Goal: Transaction & Acquisition: Purchase product/service

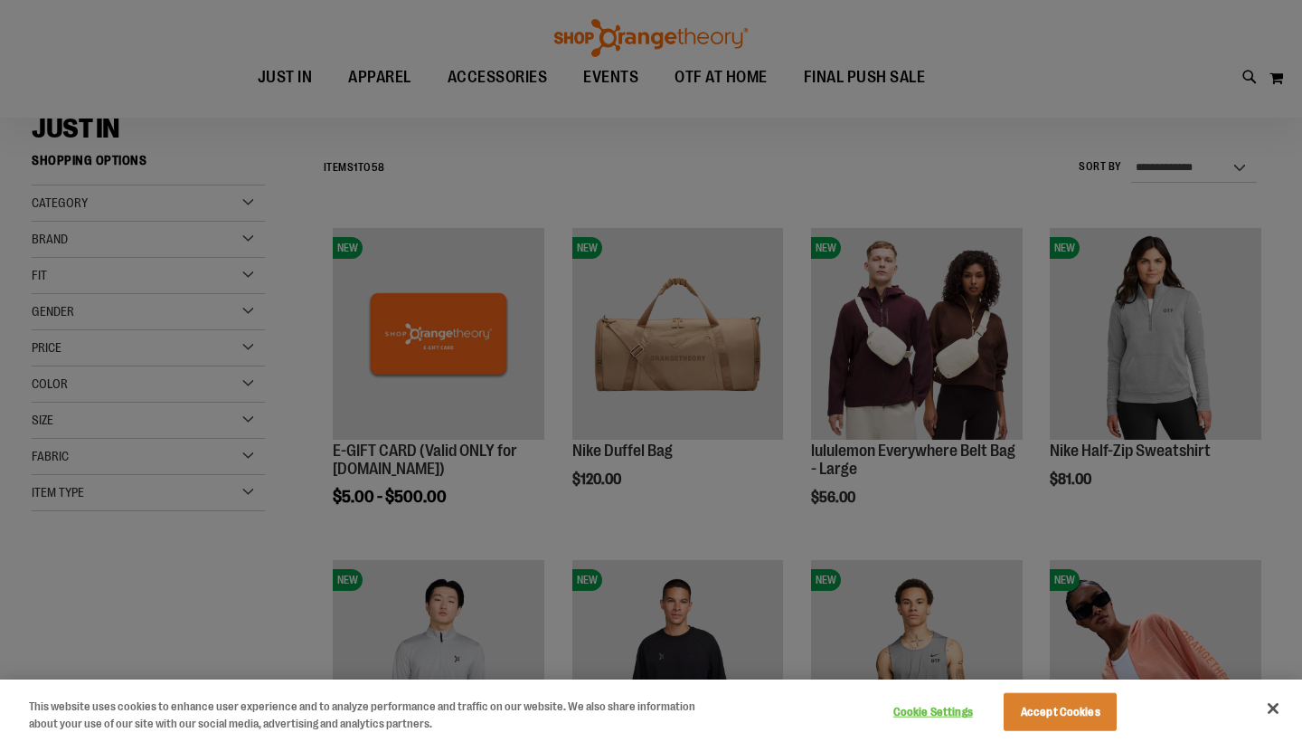
scroll to position [142, 0]
click at [1277, 705] on button "Close" at bounding box center [1274, 708] width 40 height 40
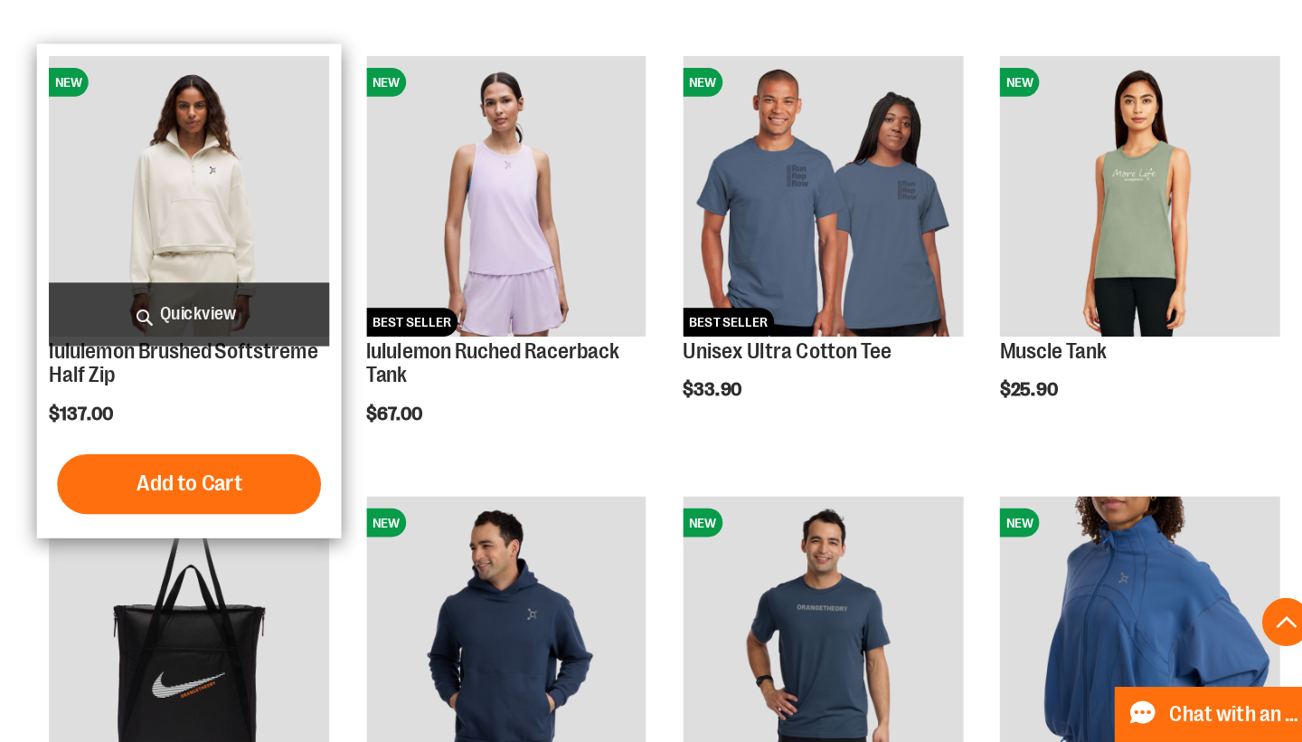
scroll to position [1152, 0]
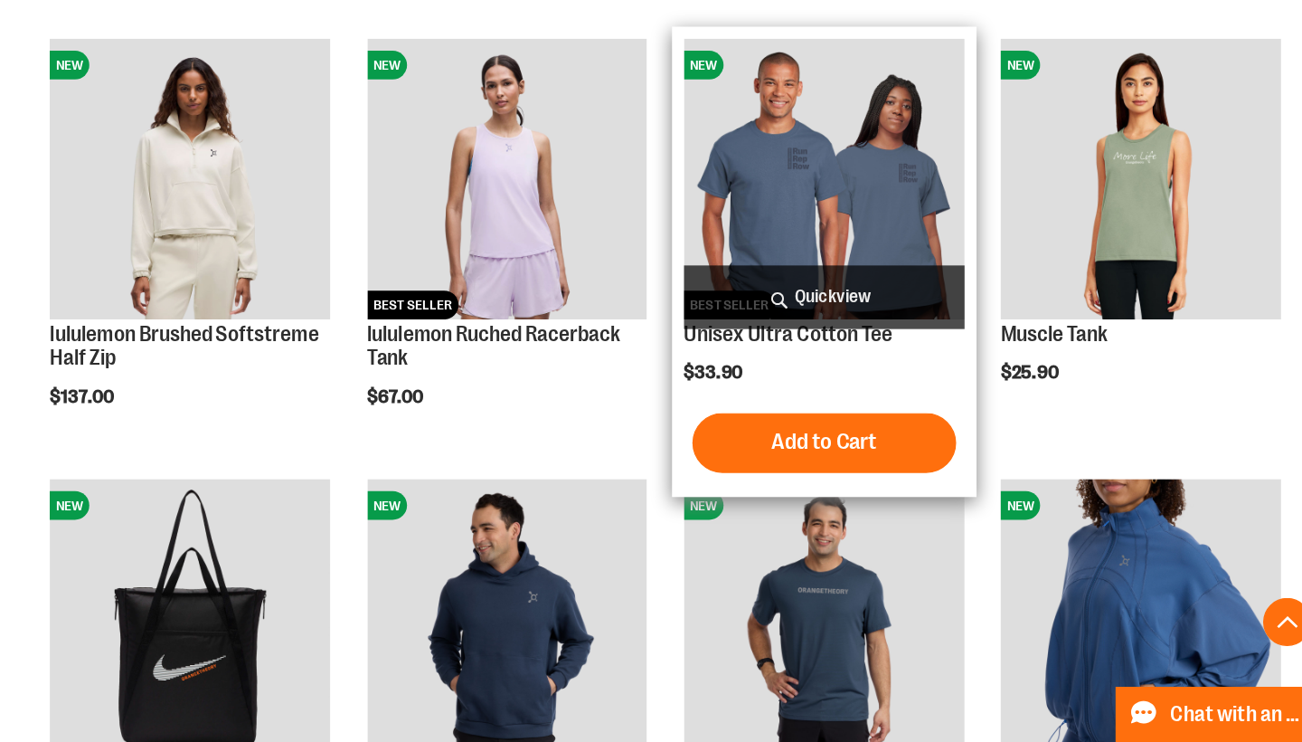
click at [811, 212] on img "product" at bounding box center [917, 318] width 212 height 212
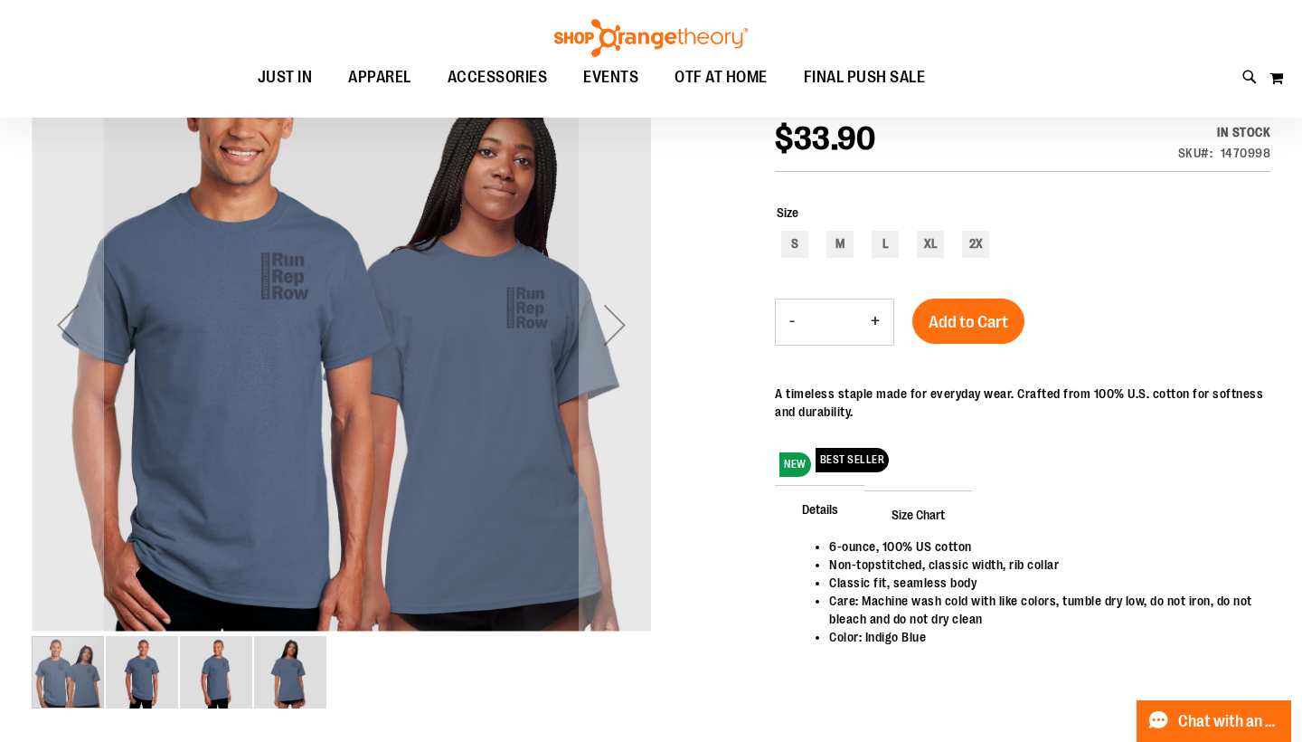
scroll to position [49, 0]
click at [135, 677] on img "image 2 of 4" at bounding box center [142, 671] width 72 height 72
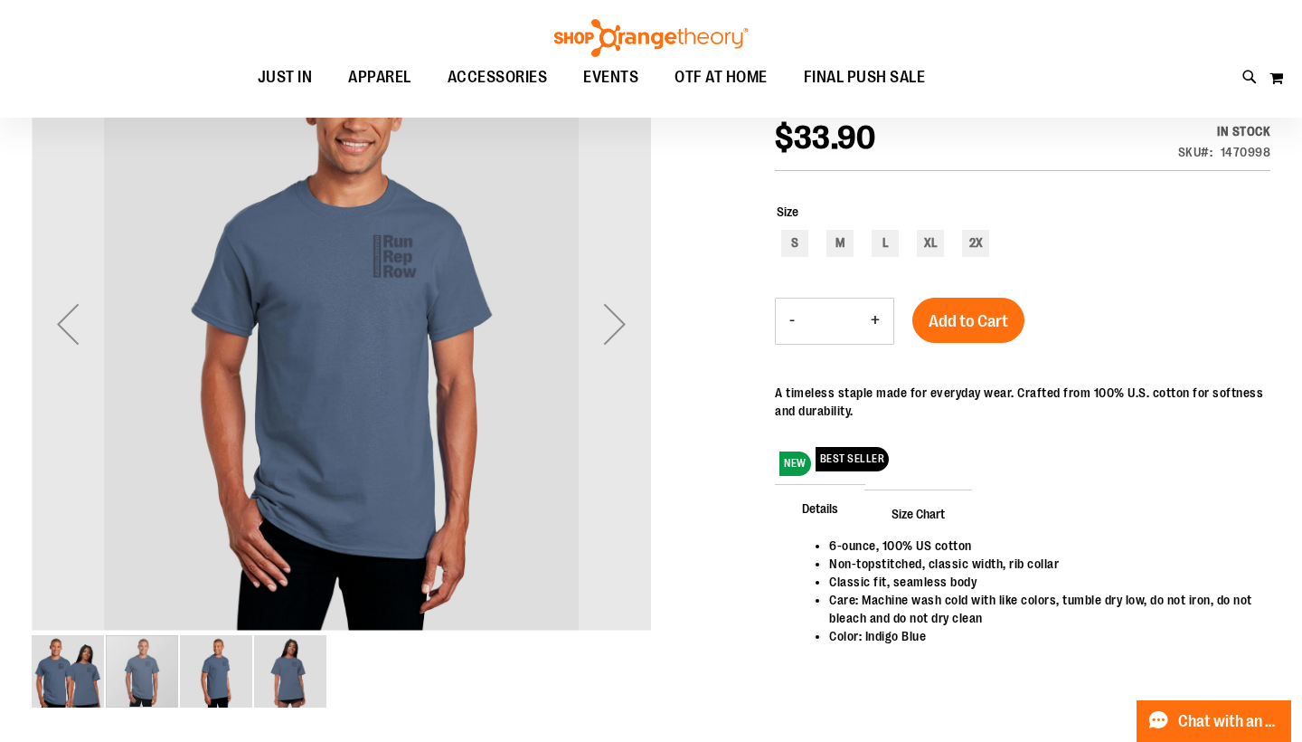
click at [204, 687] on img "image 3 of 4" at bounding box center [216, 671] width 72 height 72
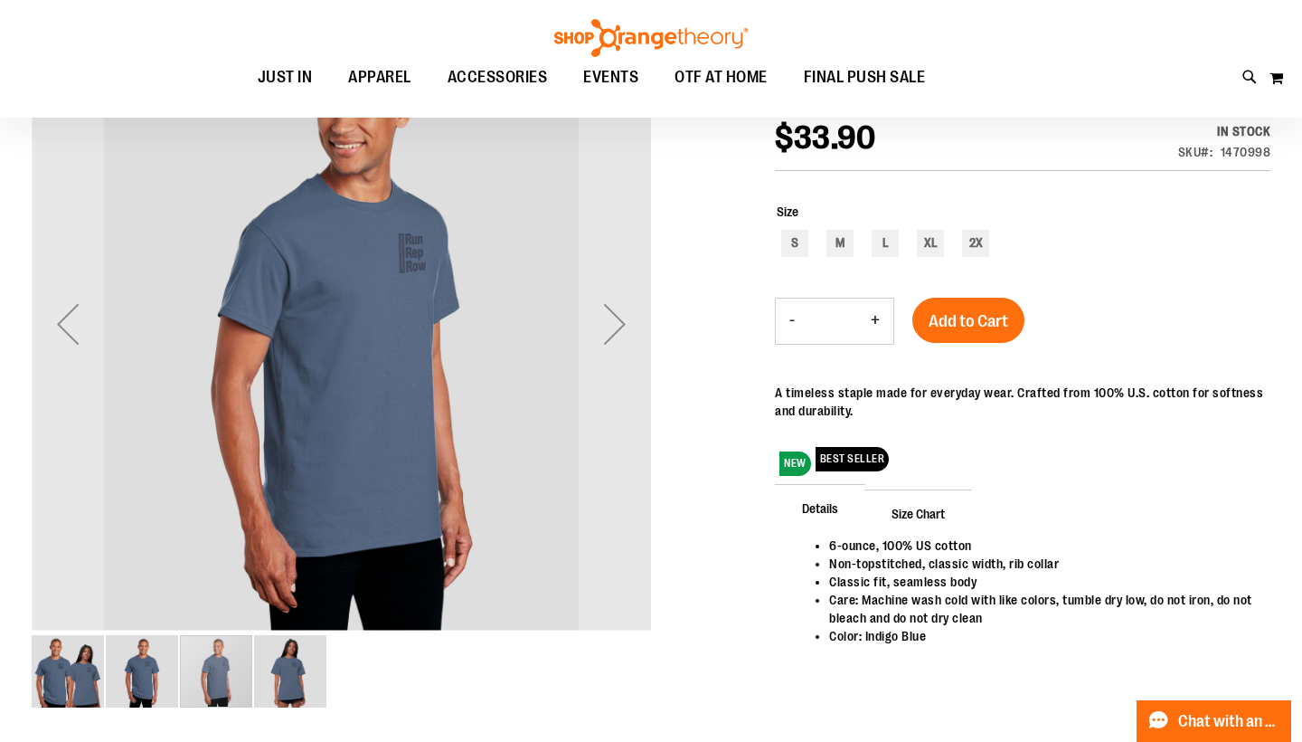
click at [287, 696] on img "image 4 of 4" at bounding box center [290, 671] width 72 height 72
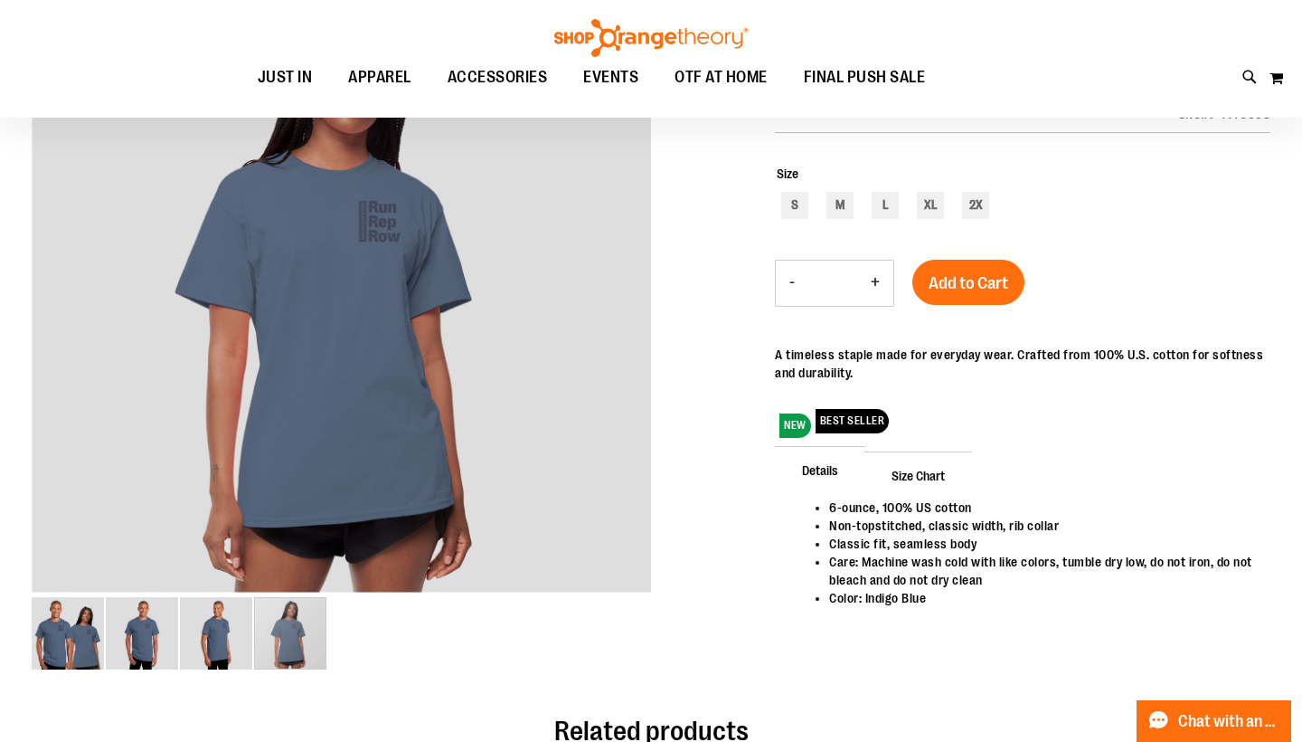
scroll to position [60, 0]
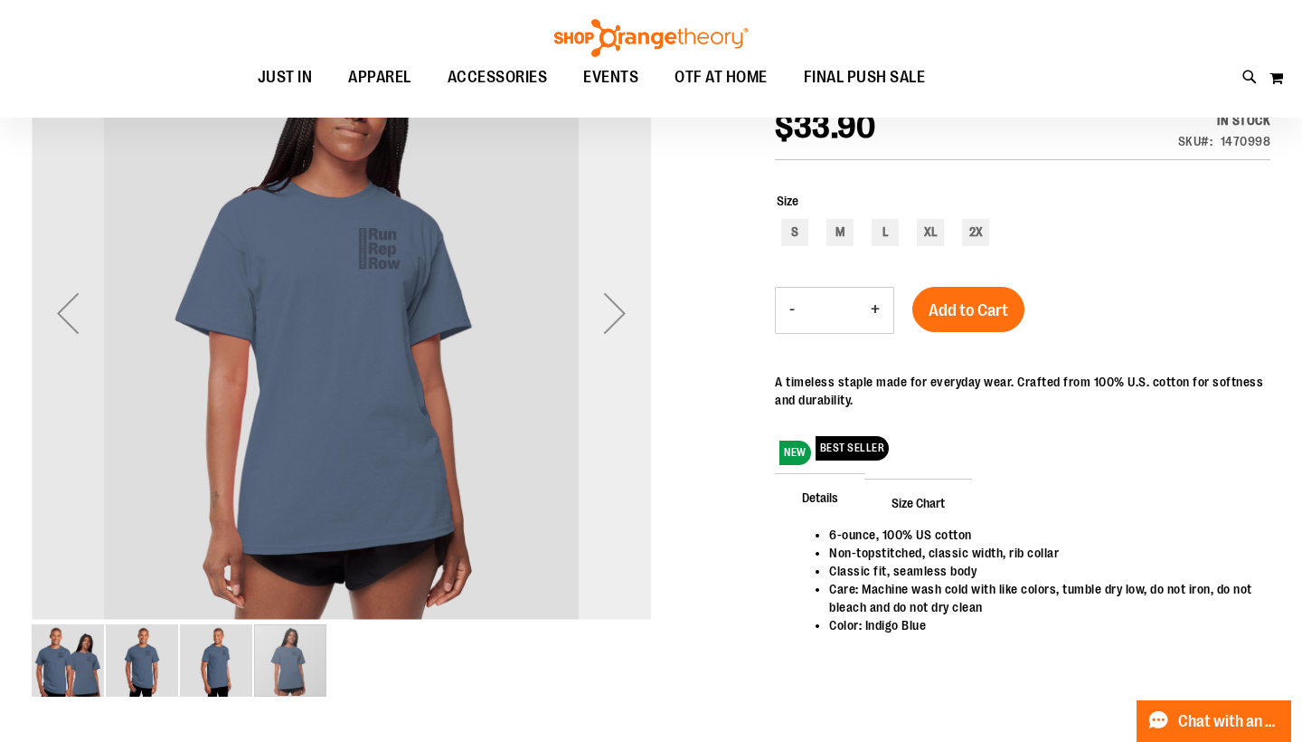
click at [634, 311] on div "Next" at bounding box center [615, 313] width 72 height 72
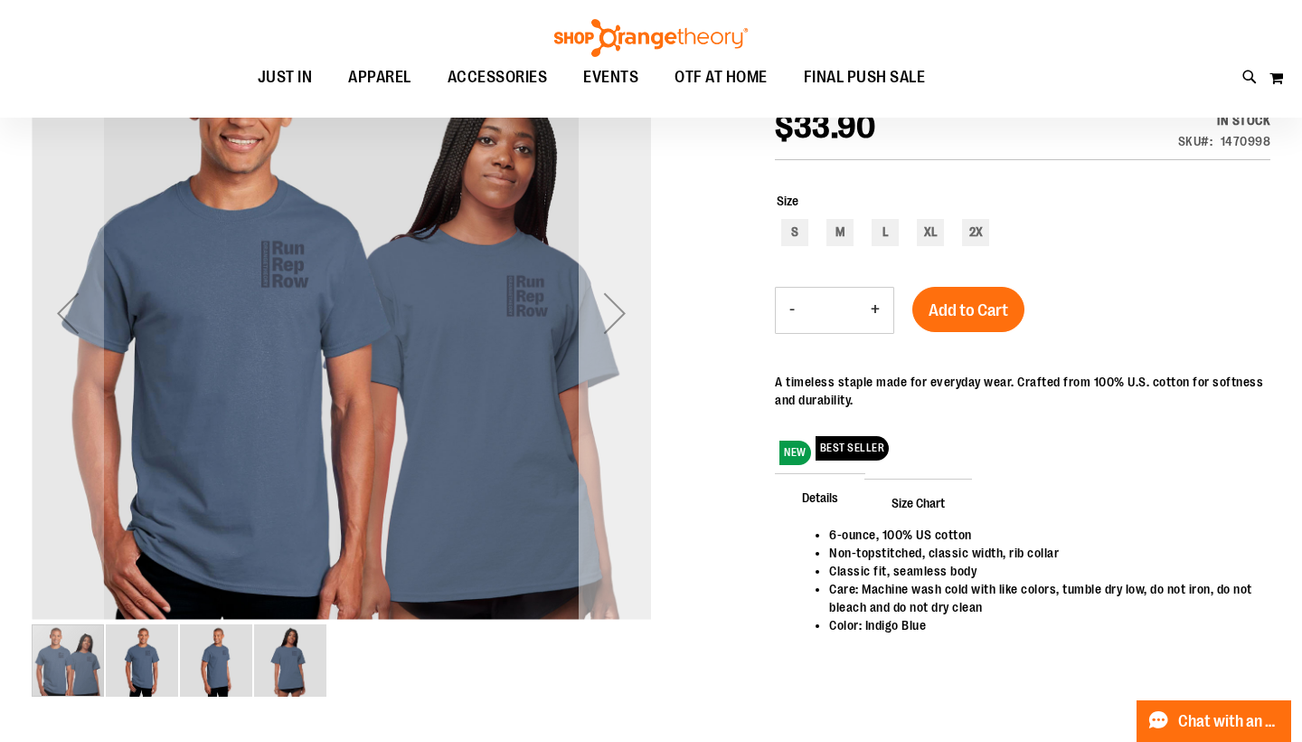
click at [634, 311] on div "Next" at bounding box center [615, 313] width 72 height 72
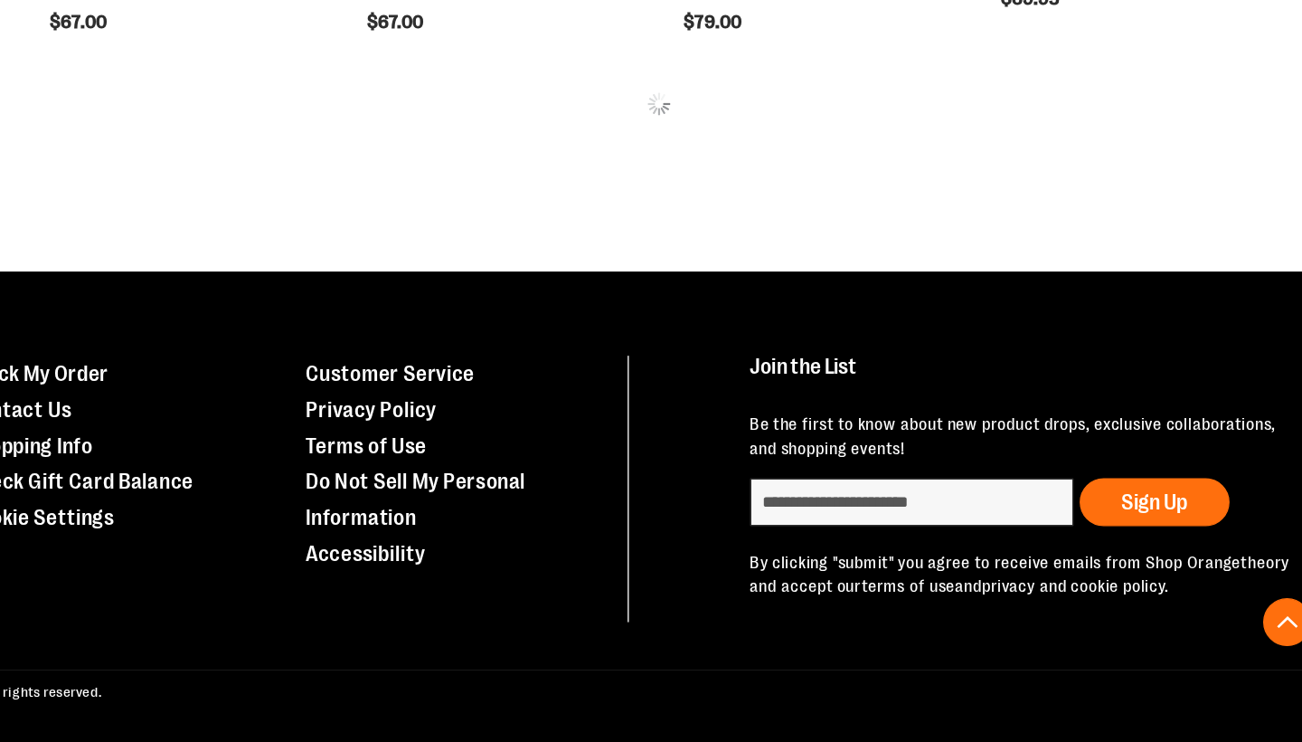
scroll to position [1084, 296]
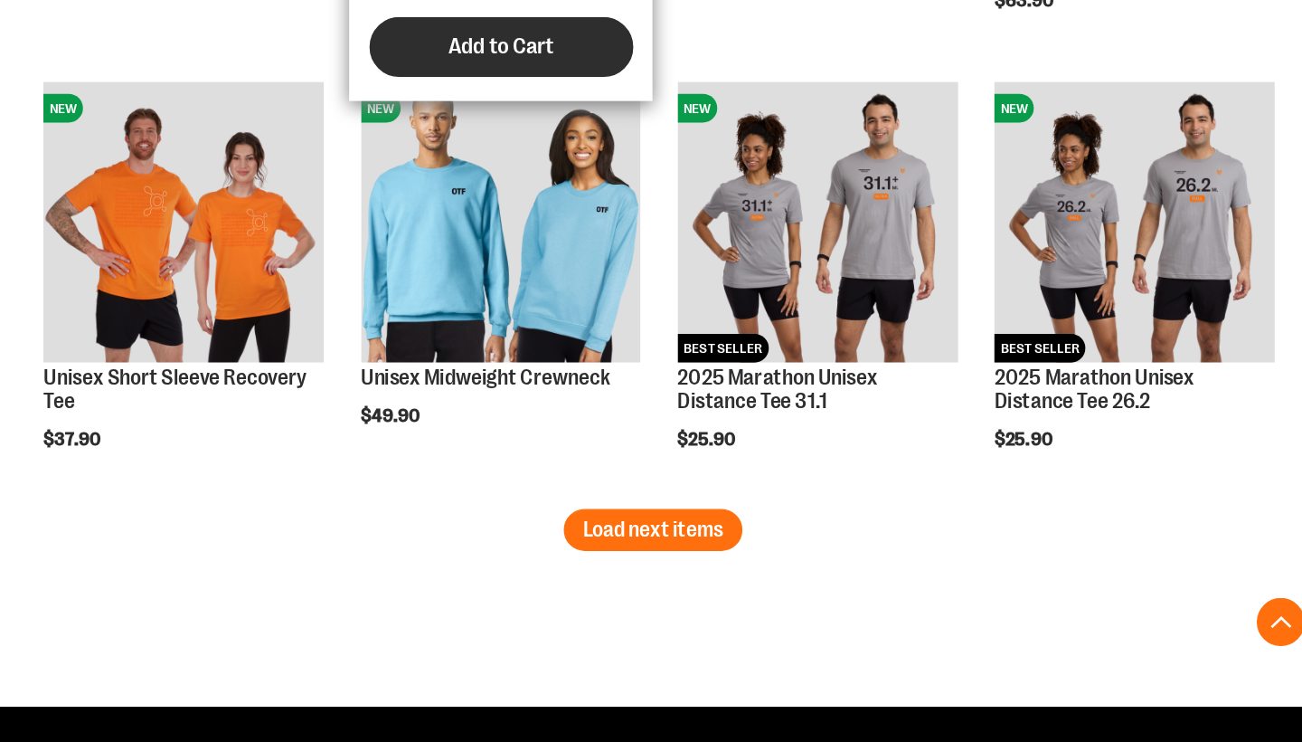
scroll to position [2578, 0]
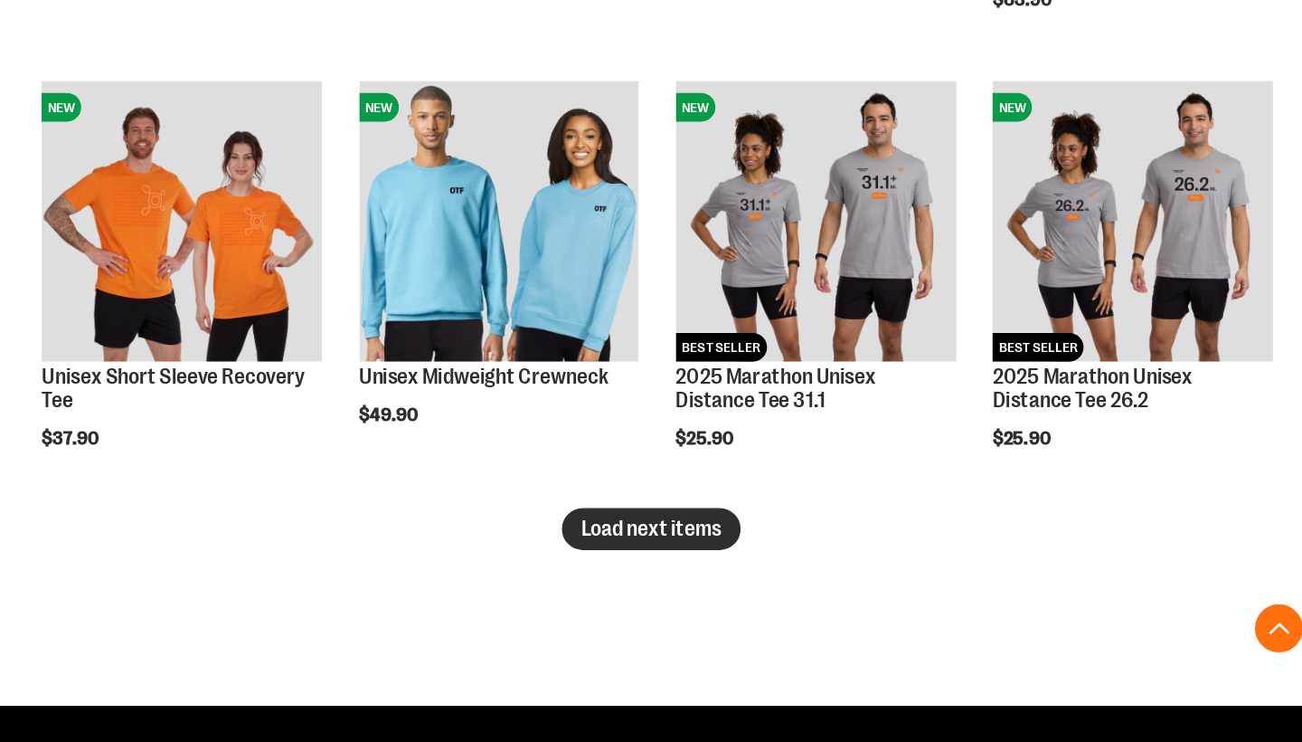
click at [740, 567] on span "Load next items" at bounding box center [793, 576] width 106 height 18
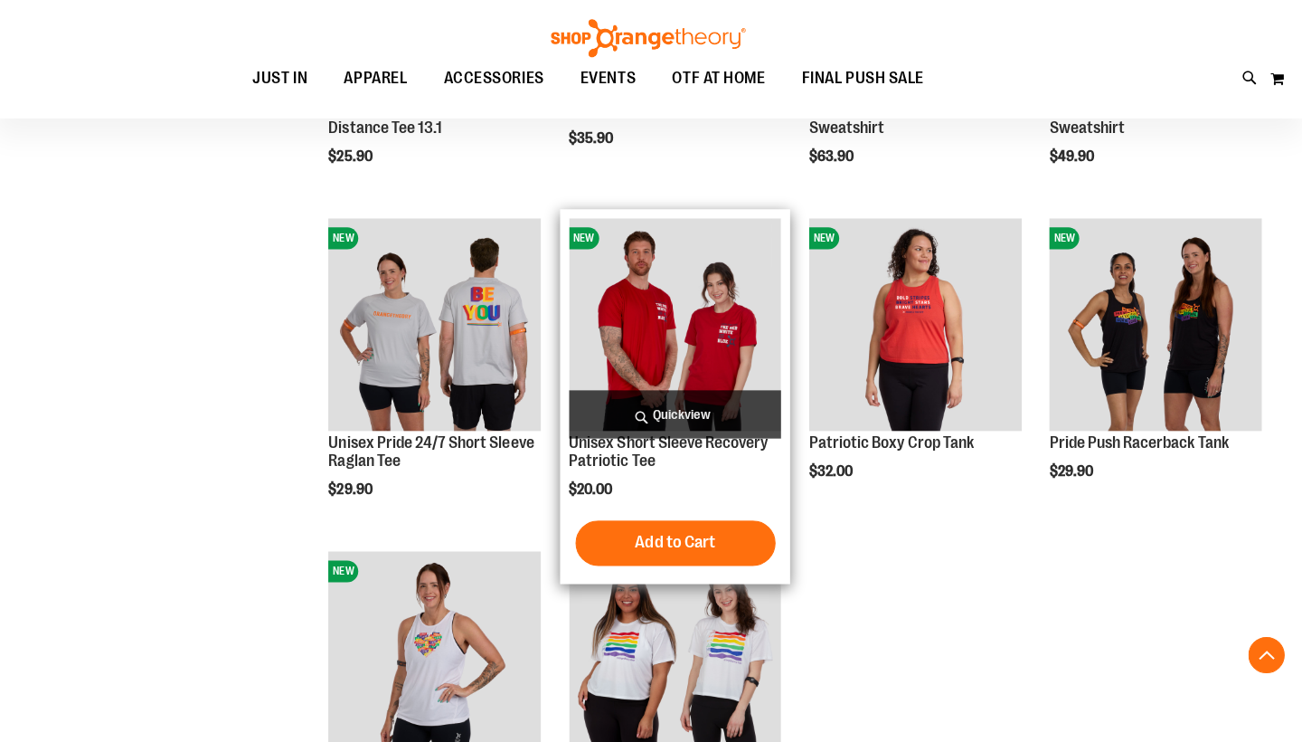
scroll to position [3260, 0]
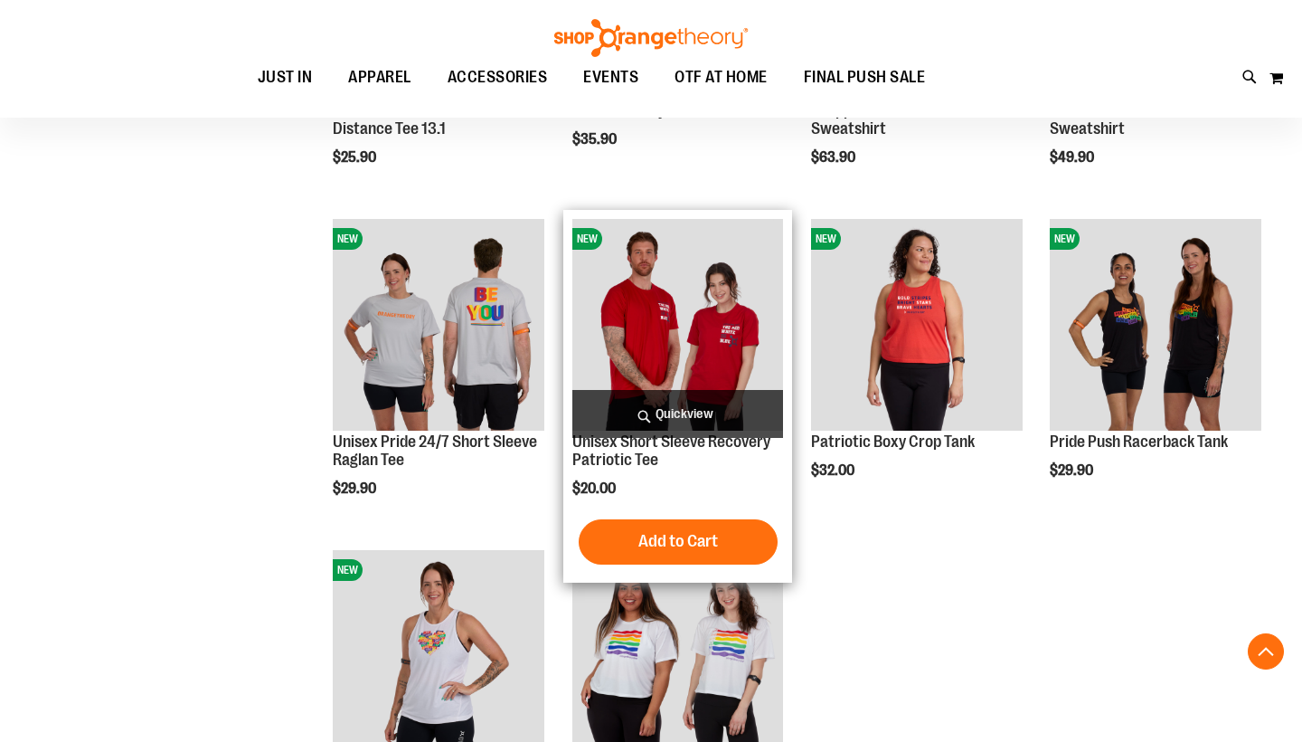
click at [708, 344] on img "product" at bounding box center [679, 325] width 212 height 212
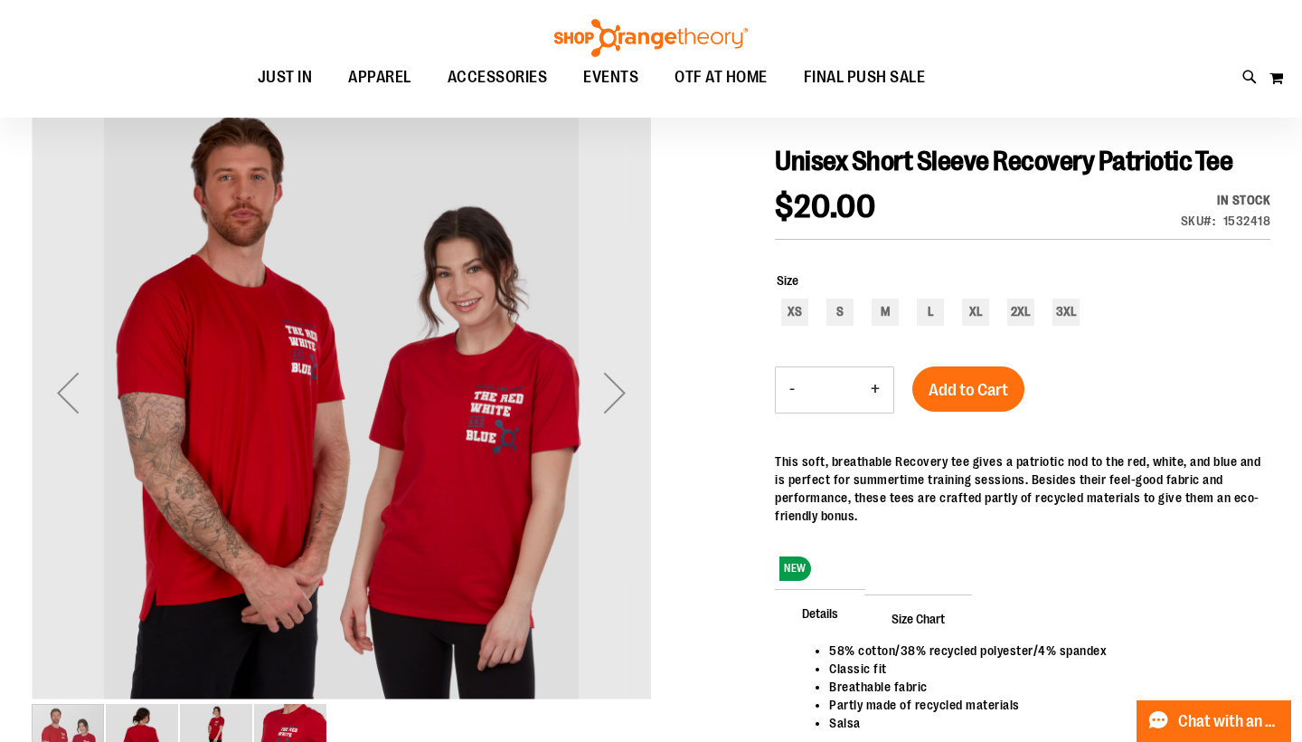
scroll to position [181, 0]
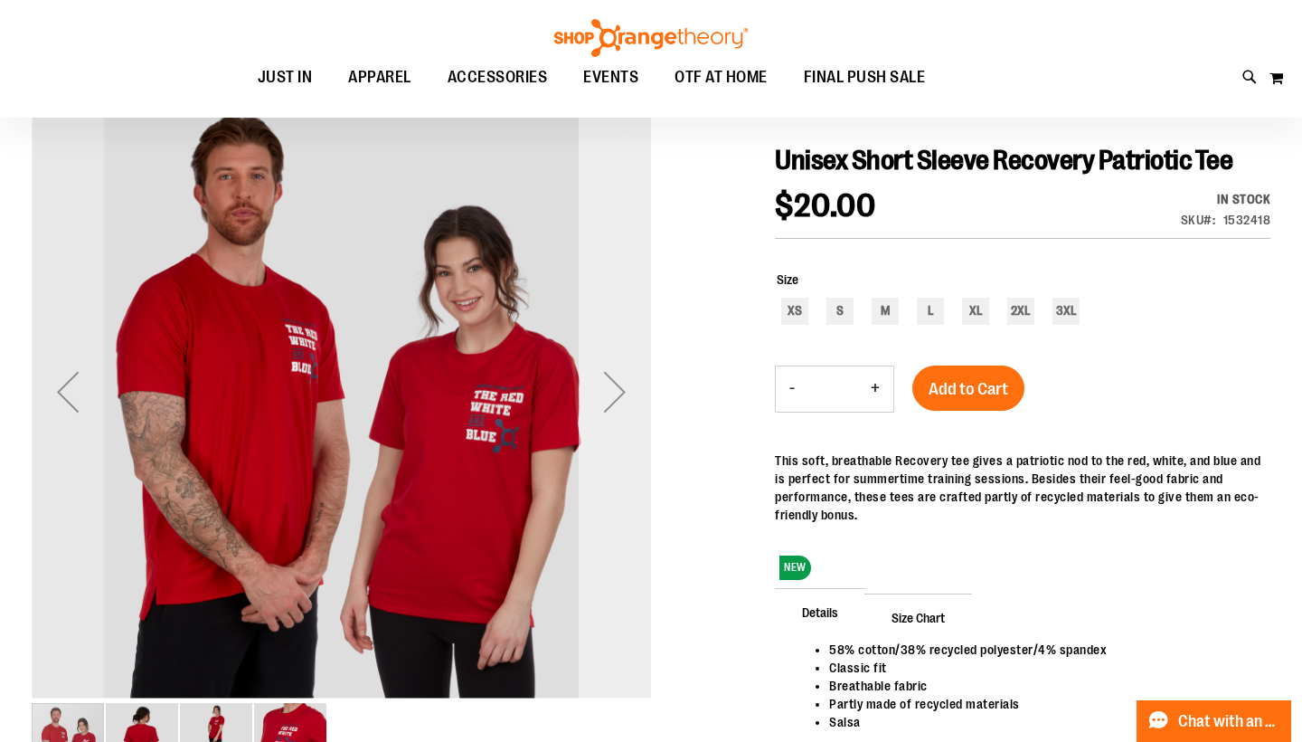
click at [628, 395] on div "Next" at bounding box center [615, 391] width 72 height 72
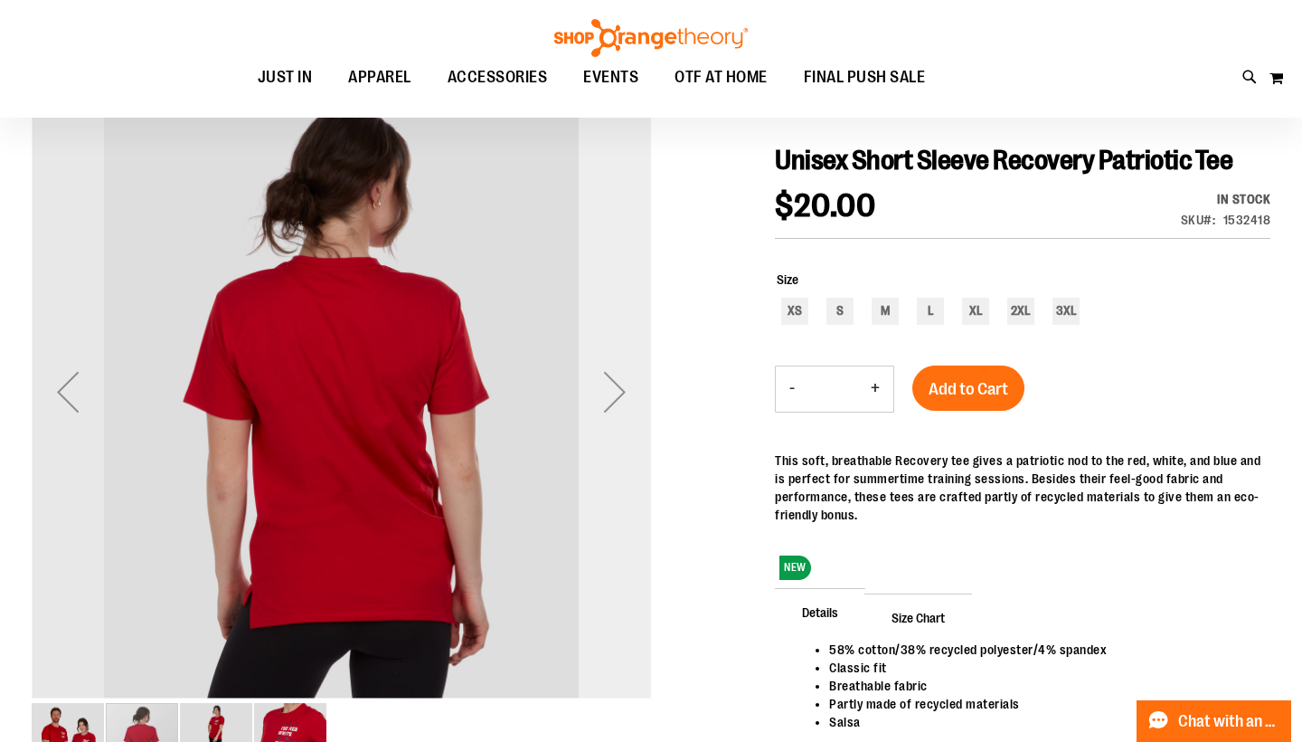
click at [627, 395] on div "Next" at bounding box center [615, 391] width 72 height 72
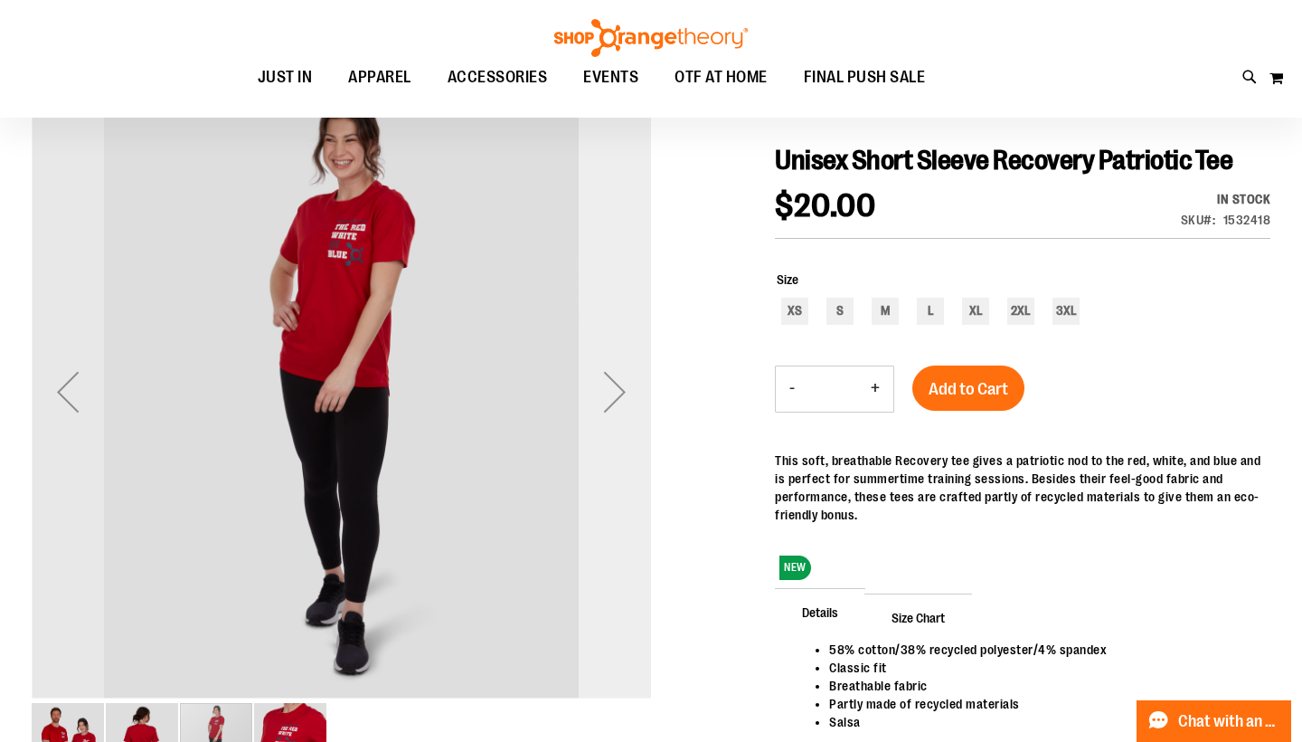
click at [627, 395] on div "Next" at bounding box center [615, 391] width 72 height 72
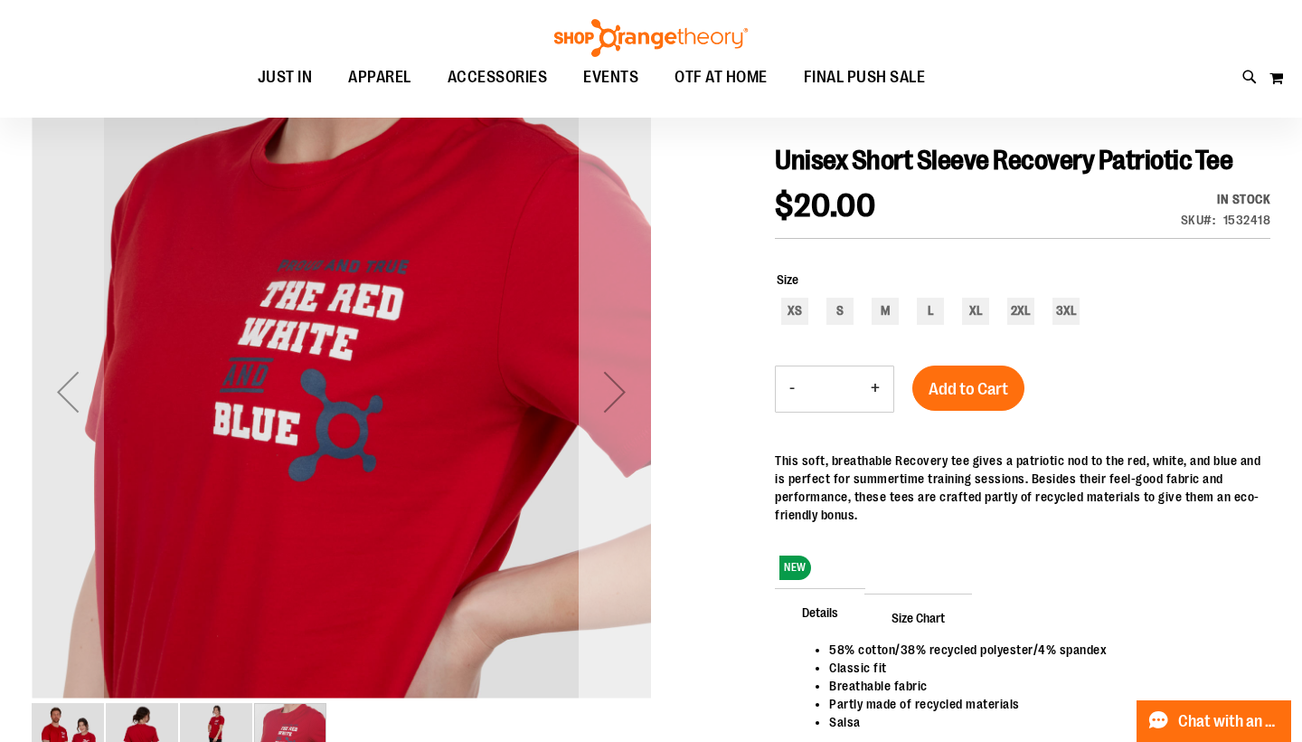
click at [627, 395] on div "Next" at bounding box center [615, 391] width 72 height 72
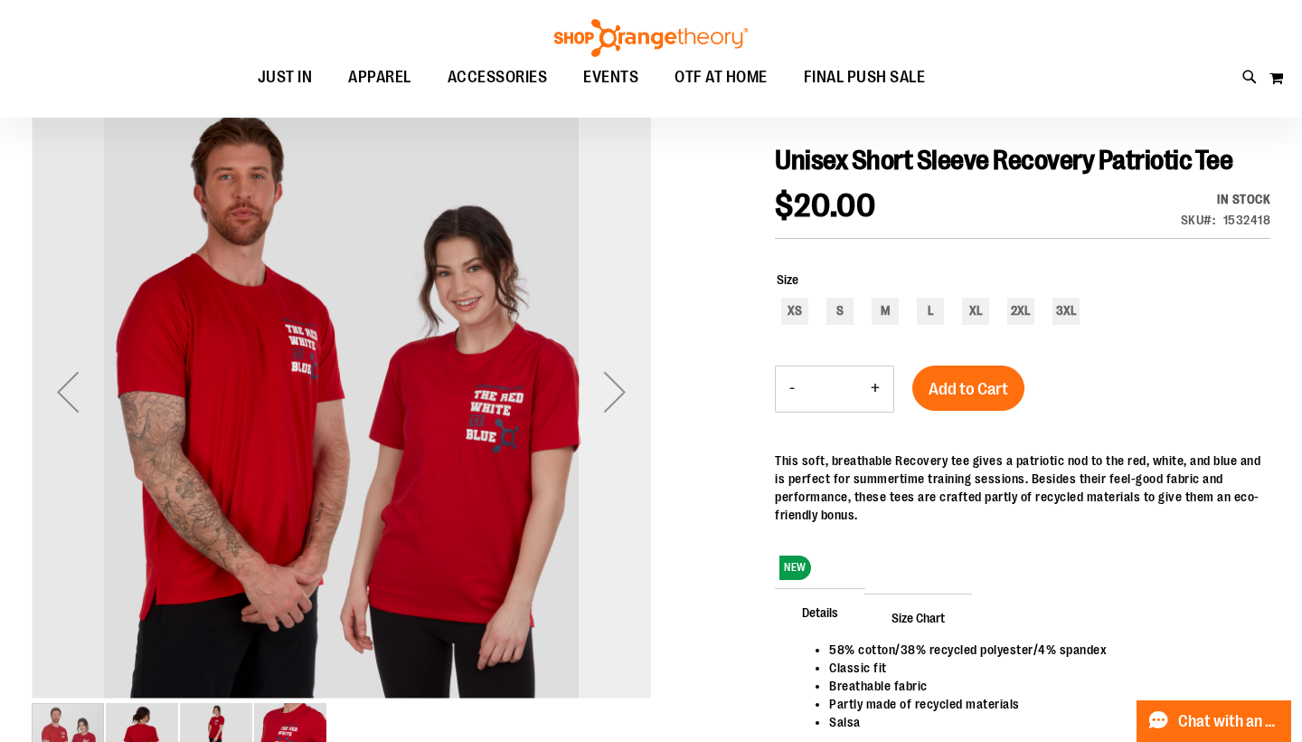
click at [620, 384] on div "Next" at bounding box center [615, 391] width 72 height 72
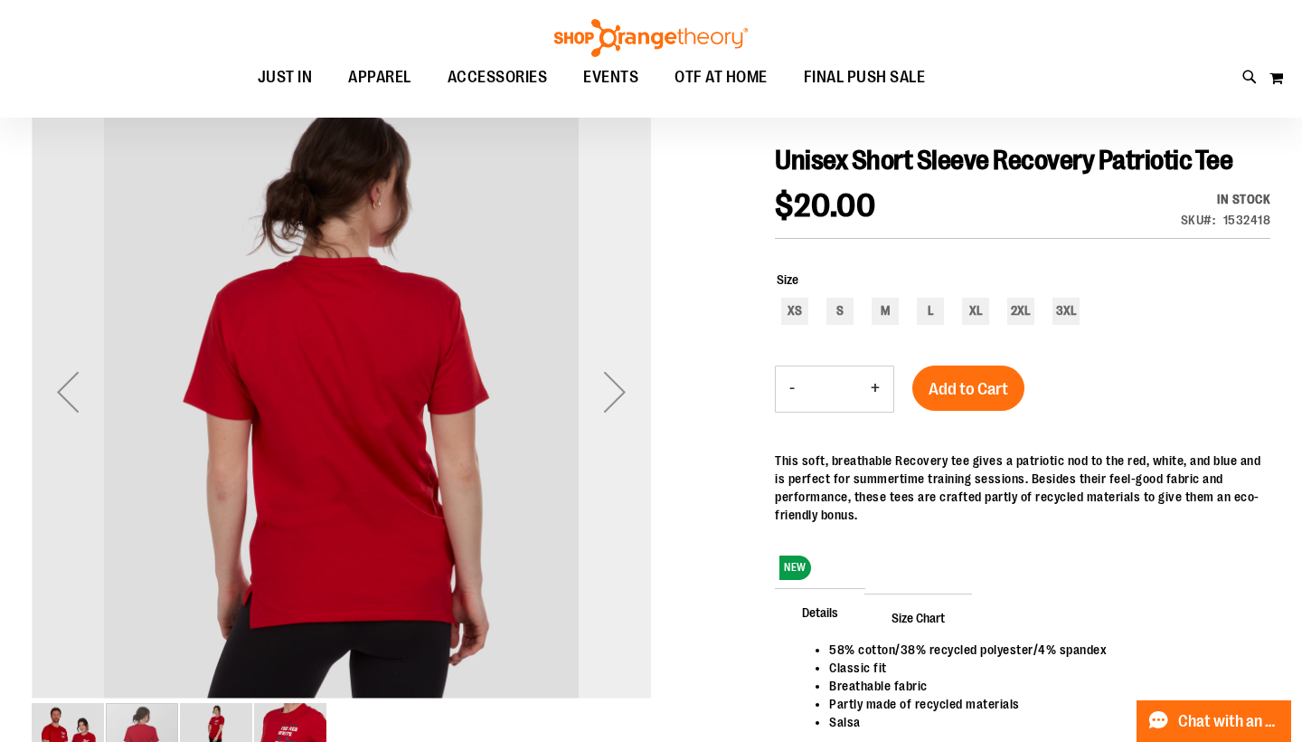
click at [620, 384] on div "Next" at bounding box center [615, 391] width 72 height 72
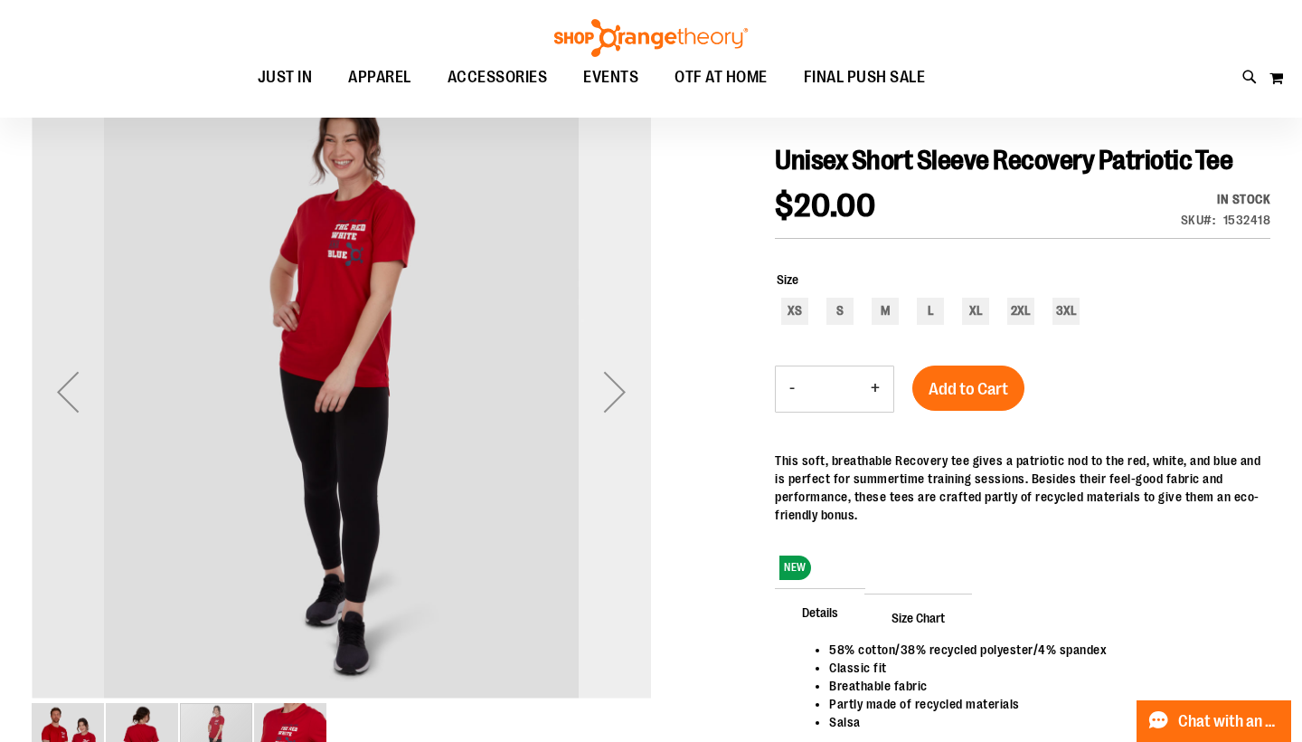
click at [620, 384] on div "Next" at bounding box center [615, 391] width 72 height 72
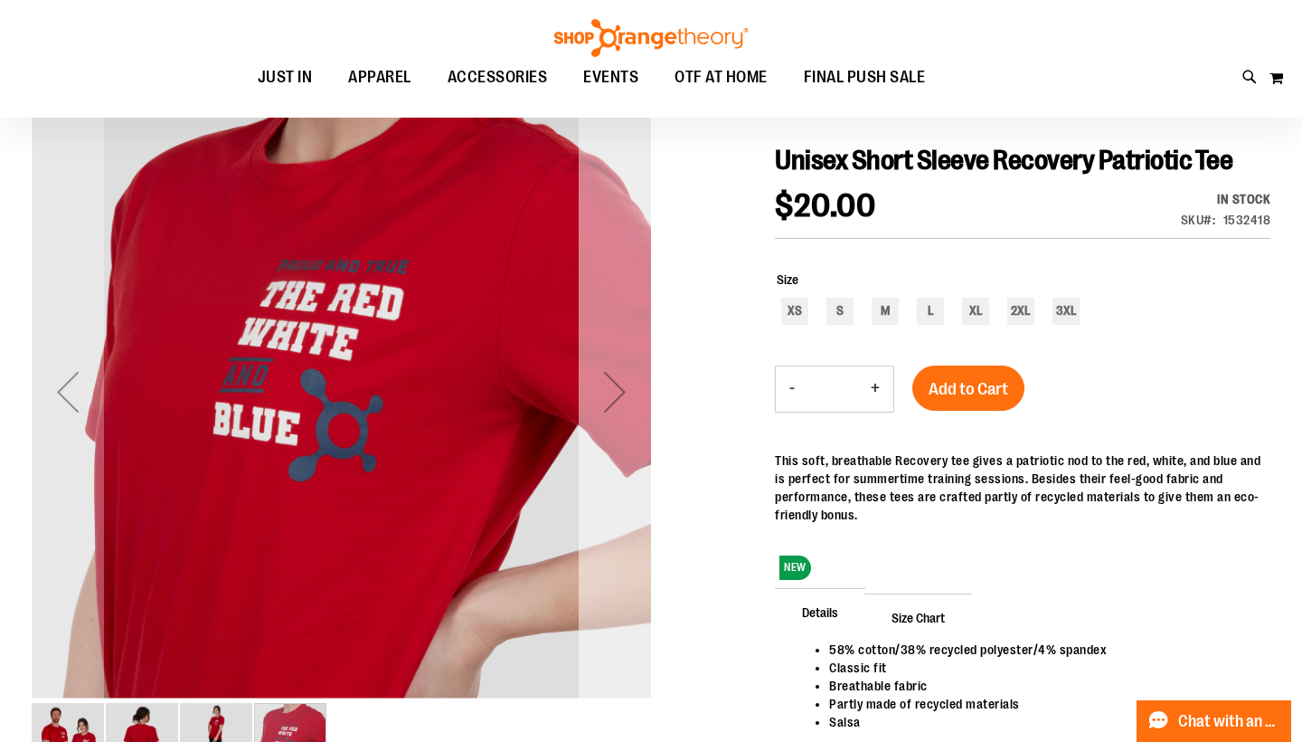
click at [620, 384] on div "Next" at bounding box center [615, 391] width 72 height 72
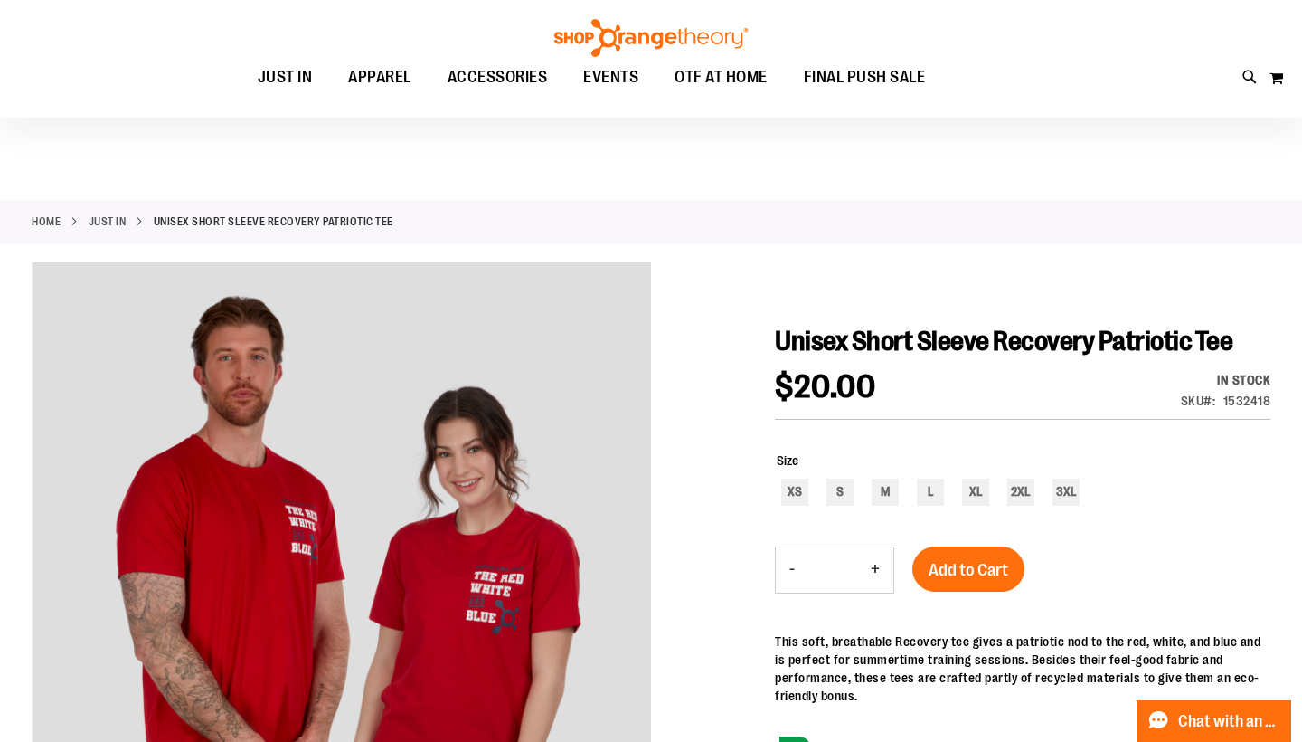
scroll to position [0, 0]
